Goal: Find contact information: Obtain details needed to contact an individual or organization

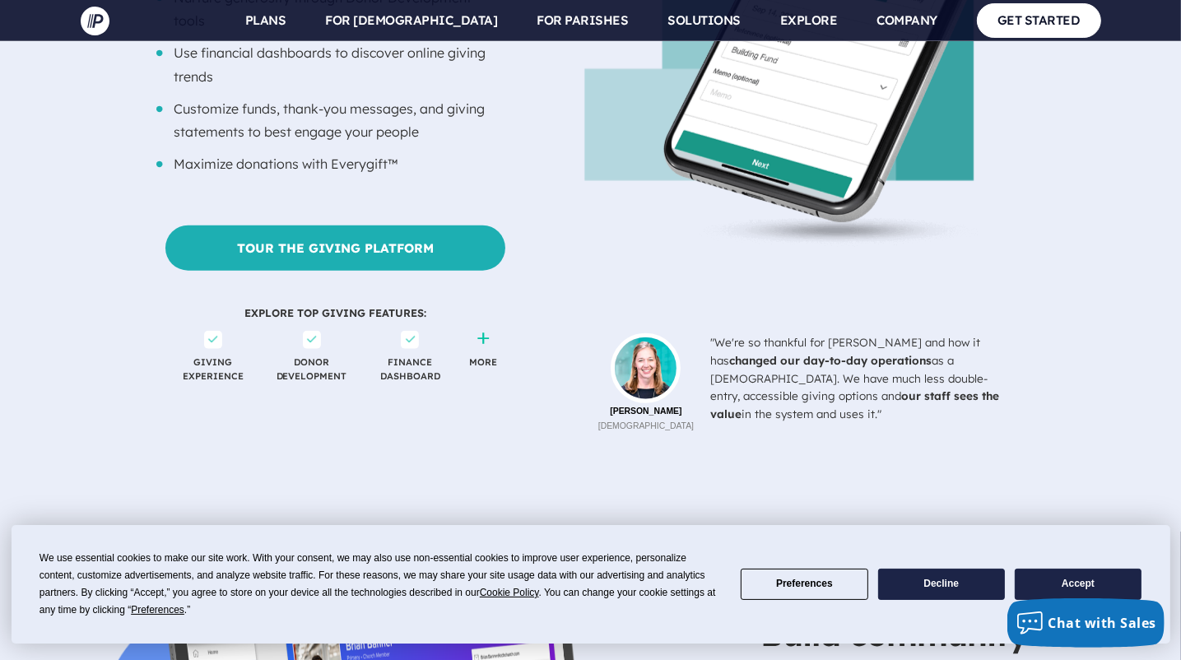
scroll to position [1564, 0]
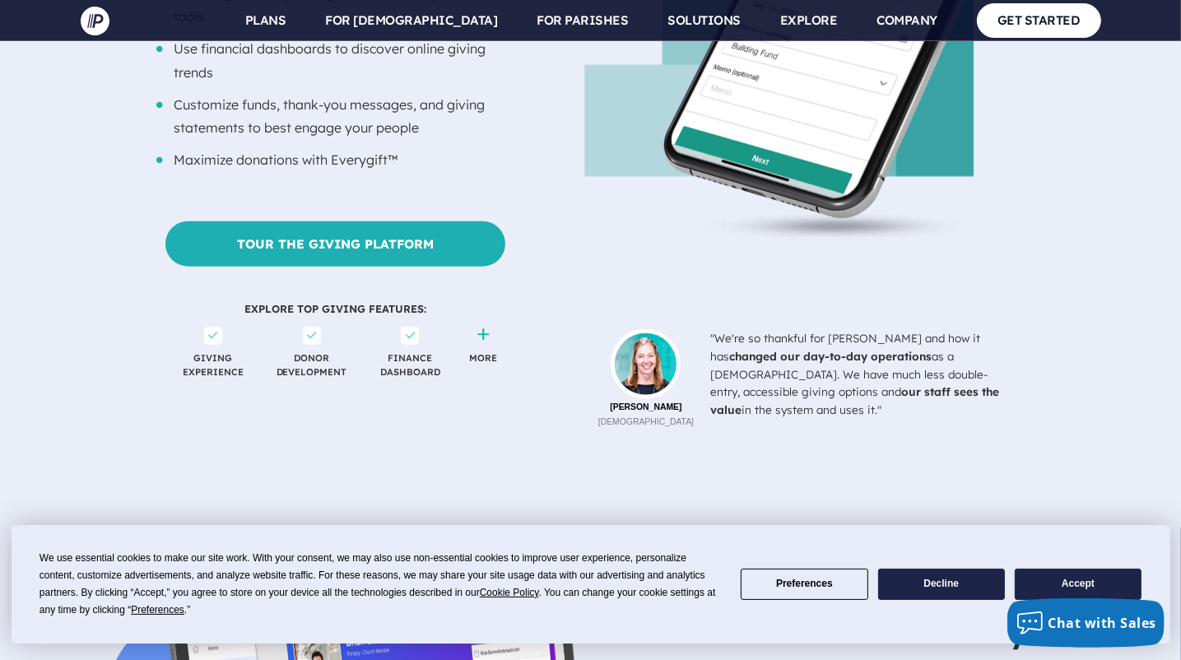
click at [482, 327] on span "MORE" at bounding box center [483, 363] width 44 height 73
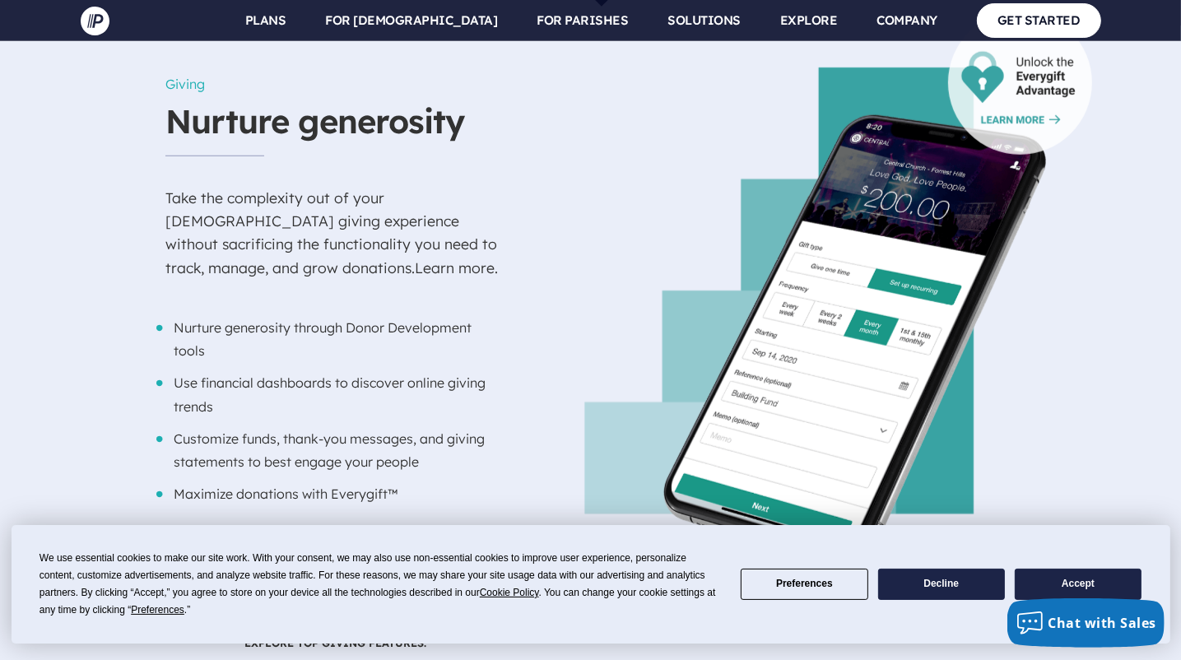
scroll to position [1234, 0]
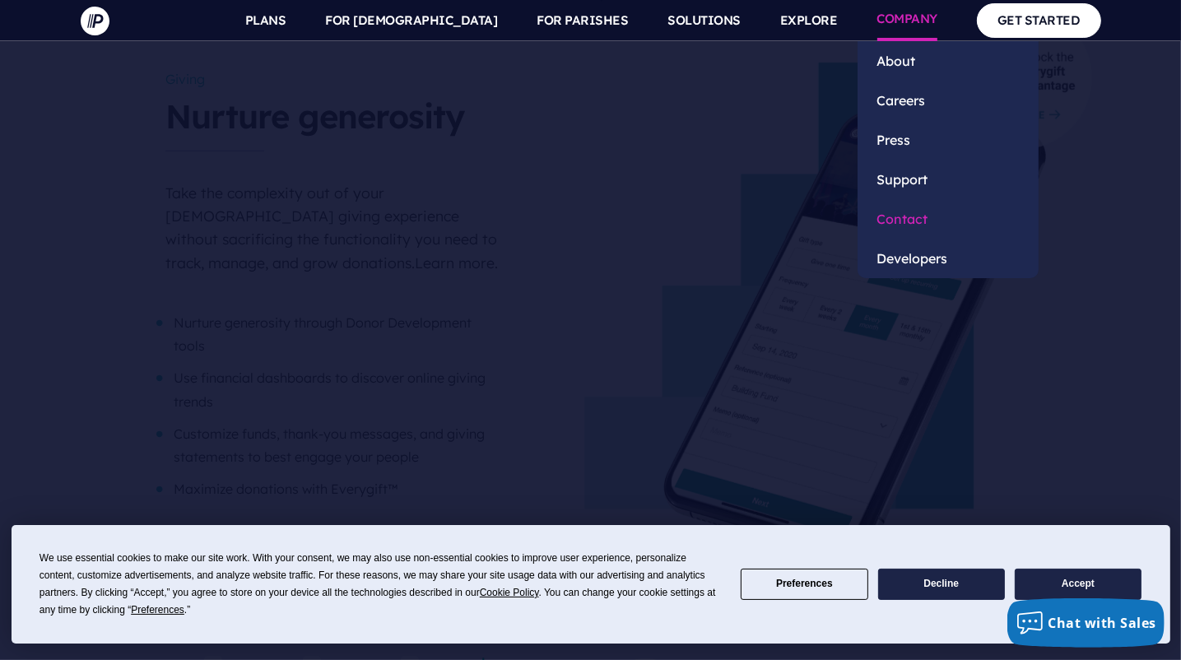
click at [905, 216] on link "Contact" at bounding box center [948, 219] width 181 height 40
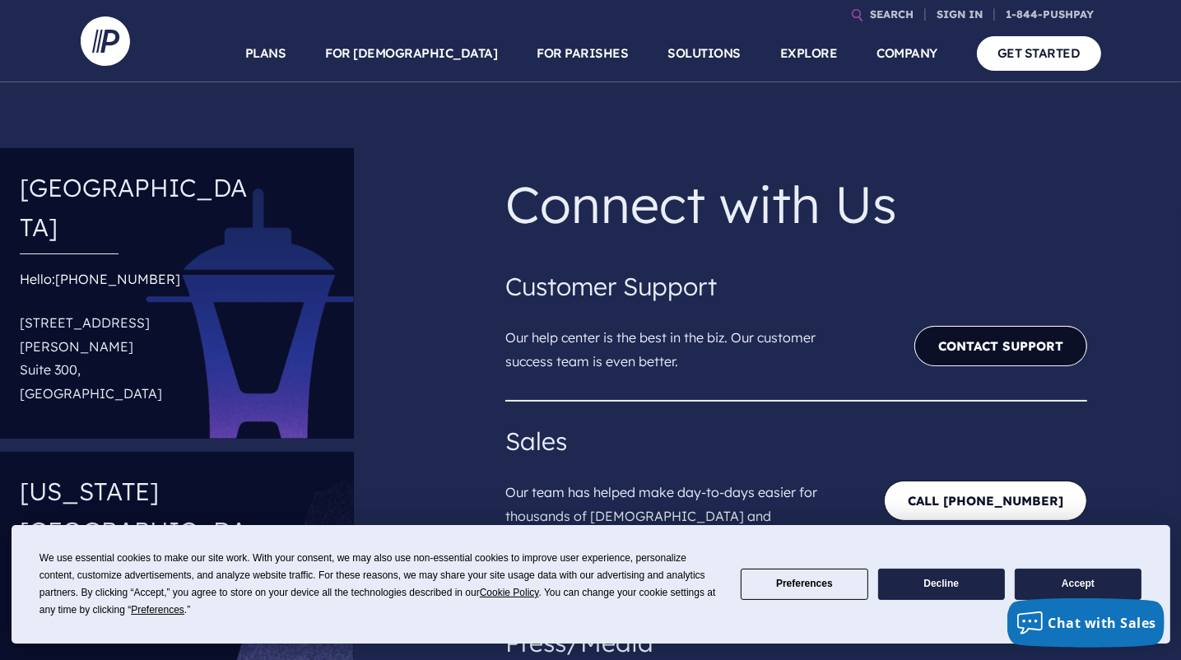
click at [939, 339] on link "Contact Support" at bounding box center [1000, 346] width 173 height 40
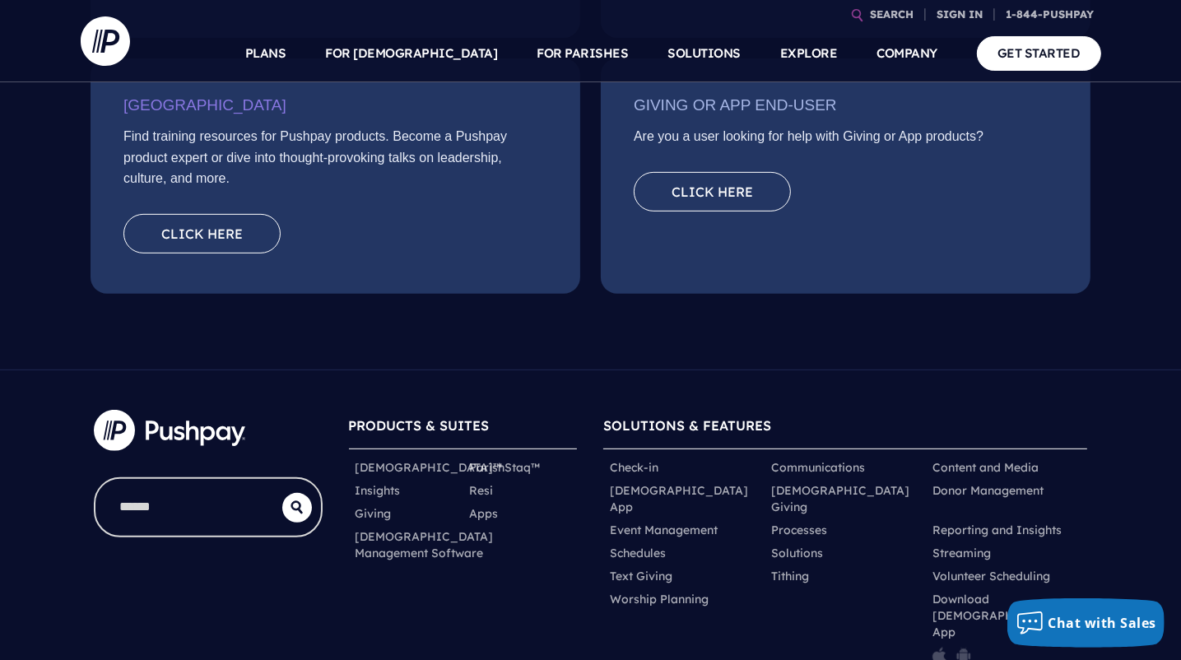
scroll to position [576, 0]
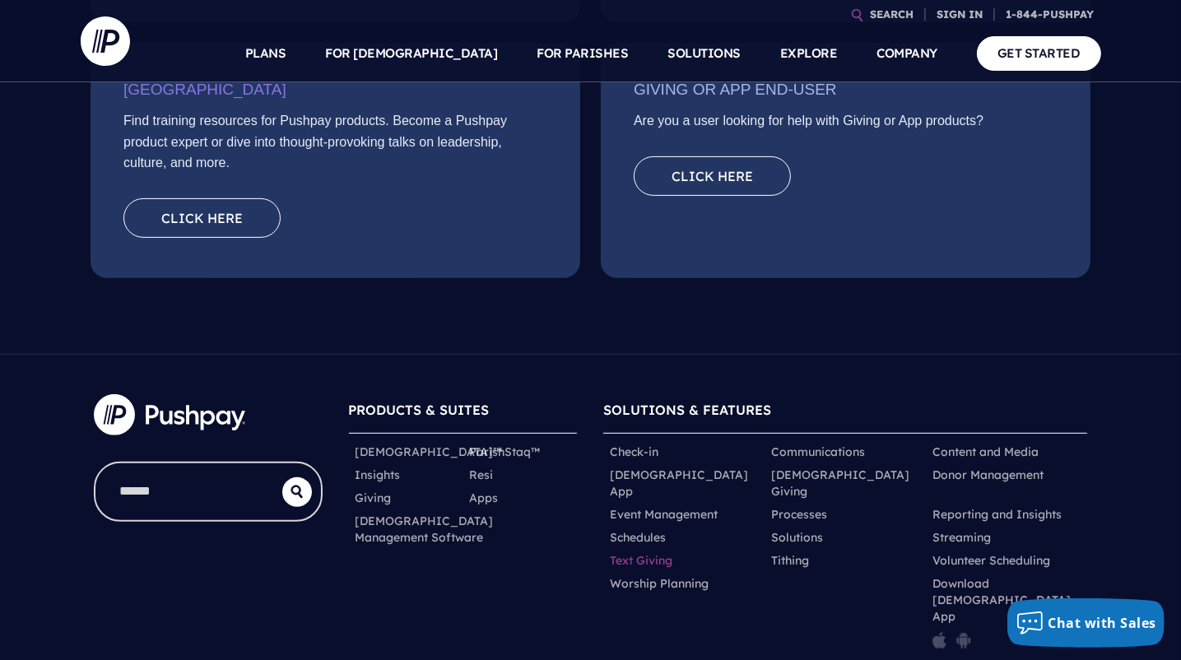
click at [639, 552] on link "Text Giving" at bounding box center [641, 560] width 63 height 16
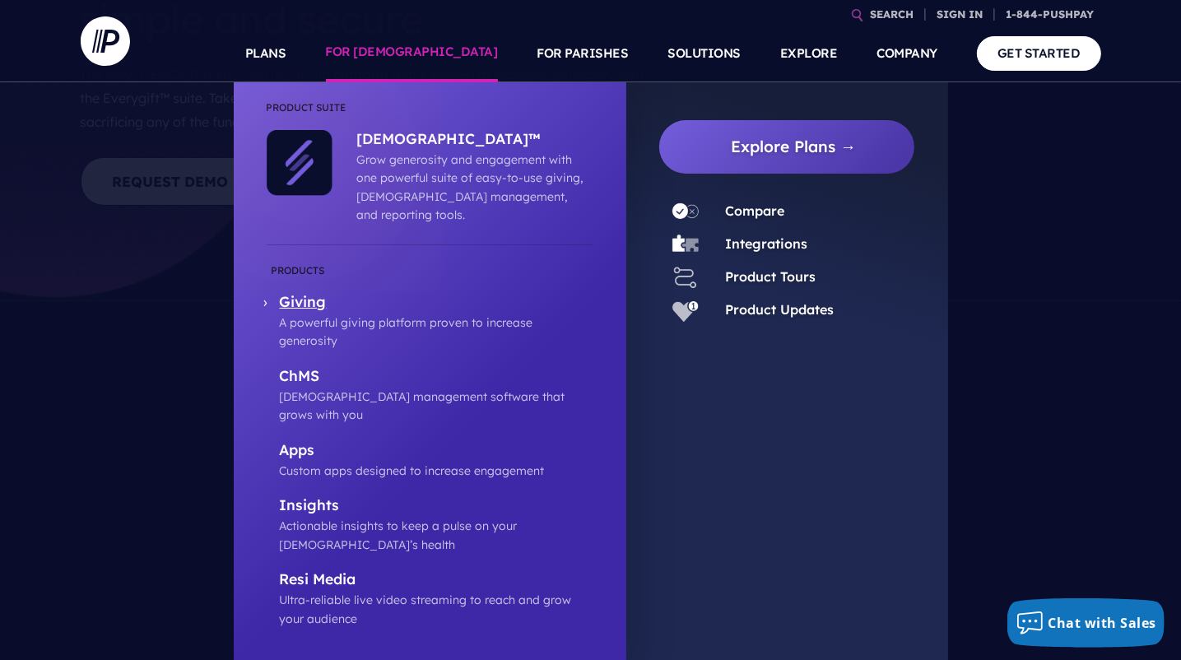
scroll to position [329, 0]
